Goal: Task Accomplishment & Management: Complete application form

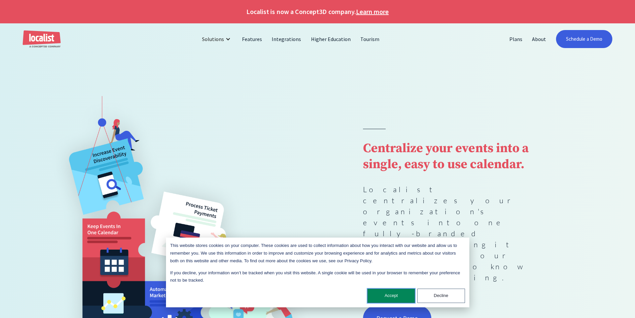
click at [389, 296] on button "Accept" at bounding box center [391, 295] width 48 height 14
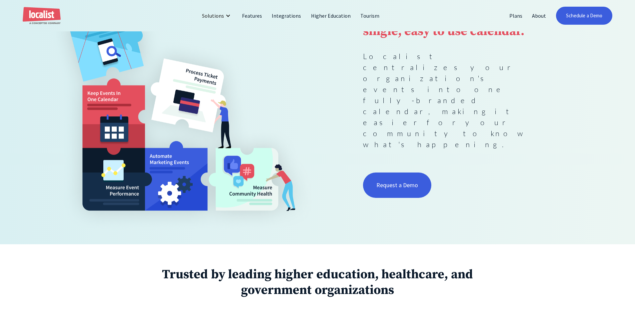
scroll to position [133, 0]
click at [392, 172] on link "Request a Demo" at bounding box center [397, 184] width 69 height 25
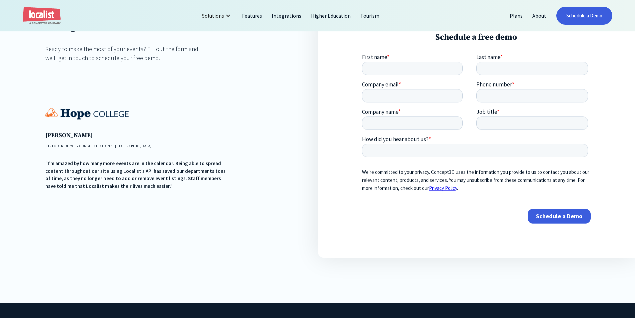
scroll to position [133, 0]
click at [400, 72] on input "First name *" at bounding box center [412, 68] width 101 height 13
click html "First name * gsdfgs Last name * Company email * Phone number * Company name * J…"
drag, startPoint x: 344, startPoint y: 70, endPoint x: 324, endPoint y: 70, distance: 20.0
click html "First name * gsdfgs Last name * Company email * Phone number * Company name * J…"
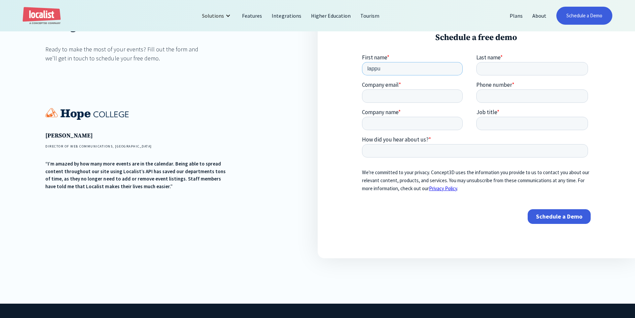
type input "lappu"
type input "sachin"
type input "ramstravels1209@gmail.com"
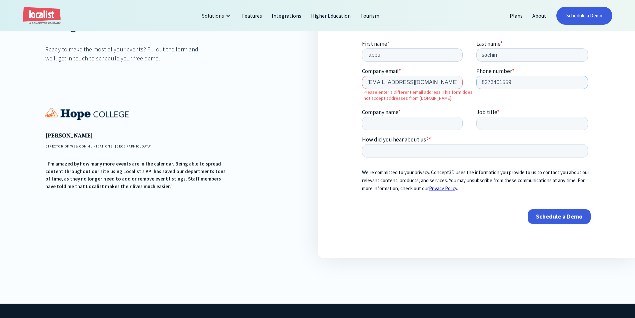
type input "8273401559"
type input "ramstravels"
type input "f"
type input "expedia customer service"
type input "fjaksdkfjkasdf"
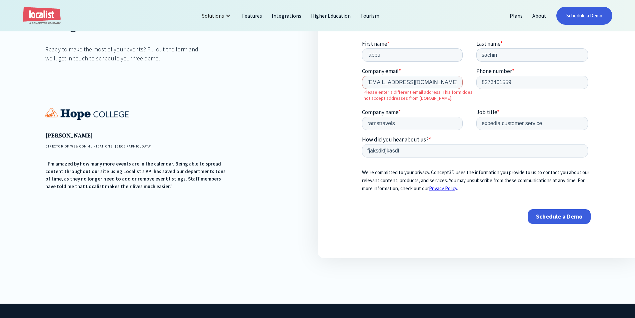
click at [560, 219] on input "Schedule a Demo" at bounding box center [558, 216] width 63 height 15
click at [393, 82] on input "ramstravels1209@gmail.com" at bounding box center [412, 82] width 101 height 13
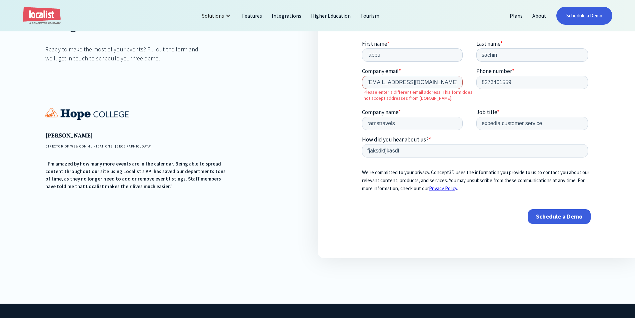
click at [393, 82] on input "ramstravels1209@gmail.com" at bounding box center [412, 82] width 101 height 13
paste input "noxoxow921@aravites"
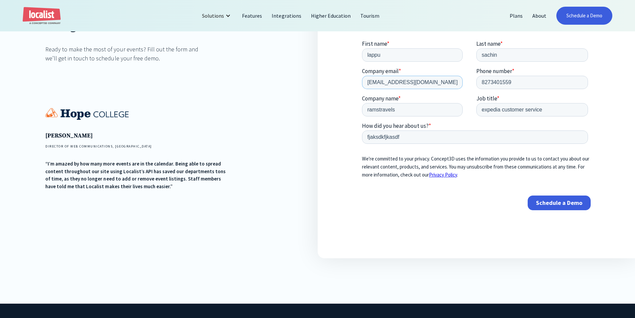
type input "noxoxow921@aravites.com"
click at [552, 207] on input "Schedule a Demo" at bounding box center [558, 202] width 63 height 15
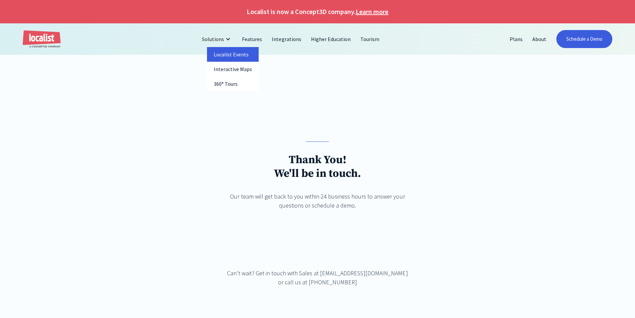
click at [223, 52] on link "Localist Events" at bounding box center [233, 54] width 52 height 15
click at [582, 37] on link "Schedule a Demo" at bounding box center [584, 39] width 56 height 18
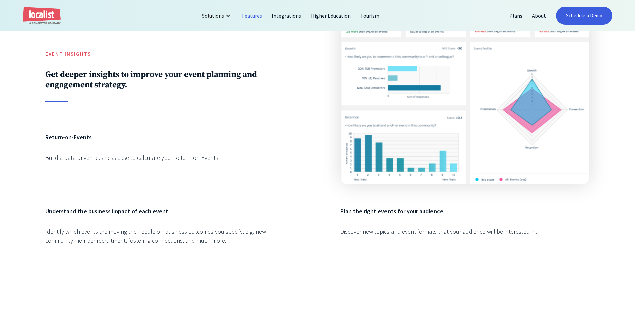
scroll to position [1334, 0]
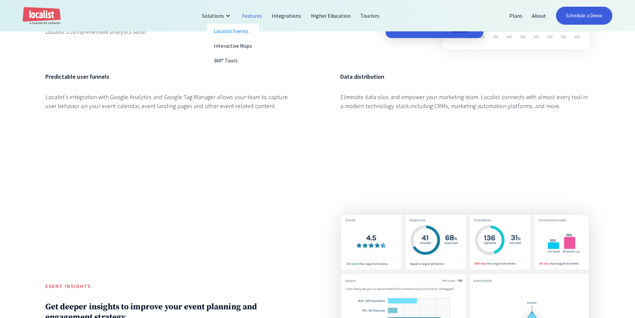
click at [230, 15] on div at bounding box center [227, 15] width 5 height 5
click at [231, 42] on link "Interactive Maps" at bounding box center [233, 45] width 52 height 15
click at [229, 62] on link "360° Tours" at bounding box center [233, 60] width 52 height 15
click at [233, 25] on link "Localist Events" at bounding box center [233, 31] width 52 height 15
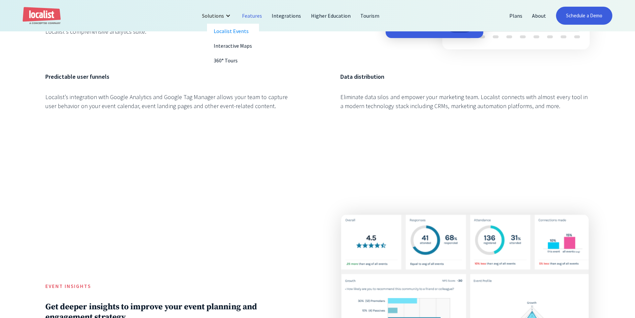
click at [254, 20] on link "Features" at bounding box center [252, 16] width 30 height 16
click at [277, 17] on link "Integrations" at bounding box center [286, 16] width 39 height 16
click at [323, 16] on link "Higher Education" at bounding box center [331, 16] width 50 height 16
click at [365, 15] on link "Tourism" at bounding box center [370, 16] width 29 height 16
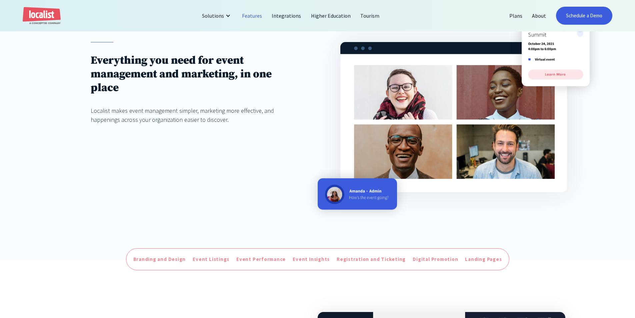
scroll to position [100, 0]
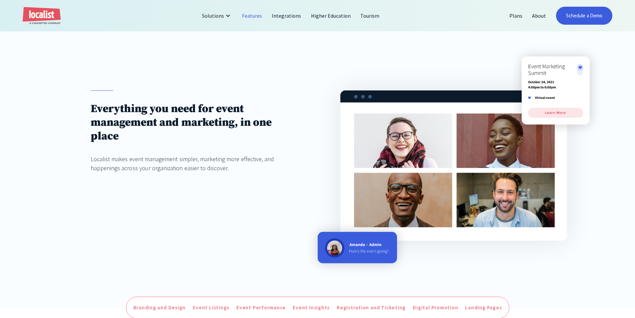
scroll to position [200, 0]
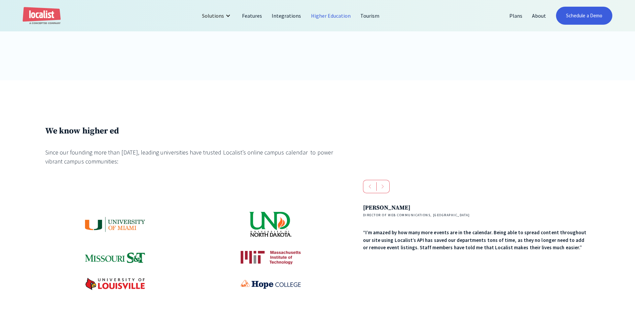
scroll to position [333, 0]
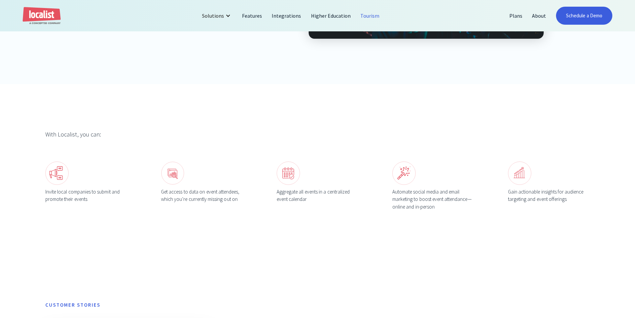
scroll to position [367, 0]
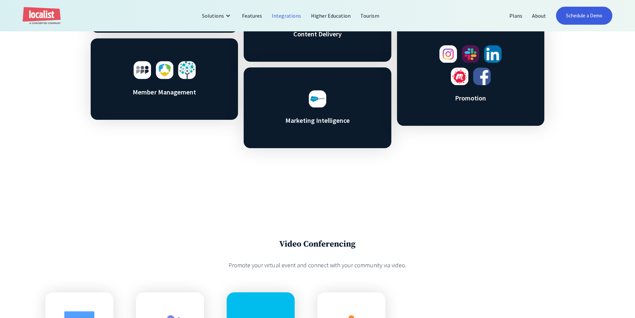
scroll to position [667, 0]
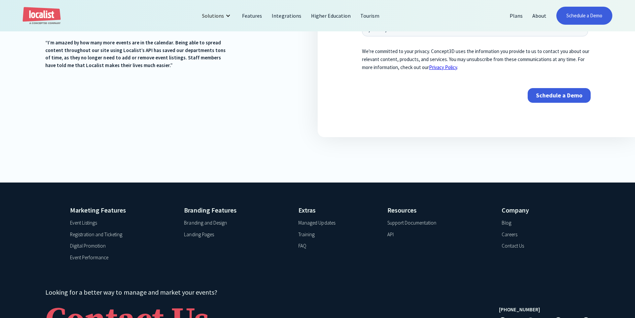
scroll to position [155, 0]
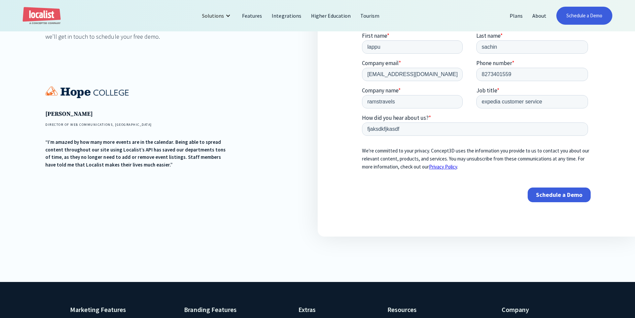
click at [558, 202] on input "Schedule a Demo" at bounding box center [558, 194] width 63 height 15
click at [561, 197] on input "Schedule a Demo" at bounding box center [558, 194] width 63 height 15
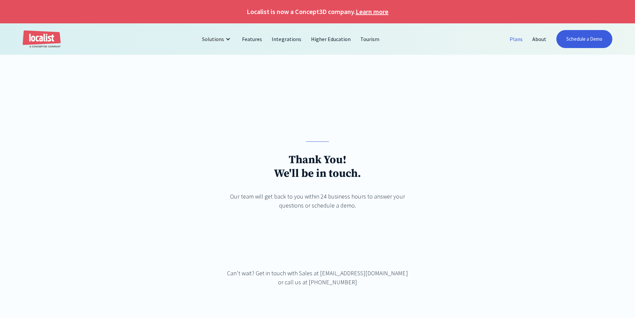
click at [508, 41] on link "Plans" at bounding box center [516, 39] width 23 height 16
click at [515, 40] on link "Plans" at bounding box center [516, 39] width 23 height 16
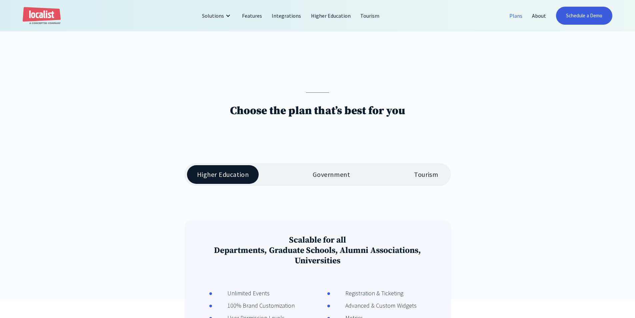
scroll to position [133, 0]
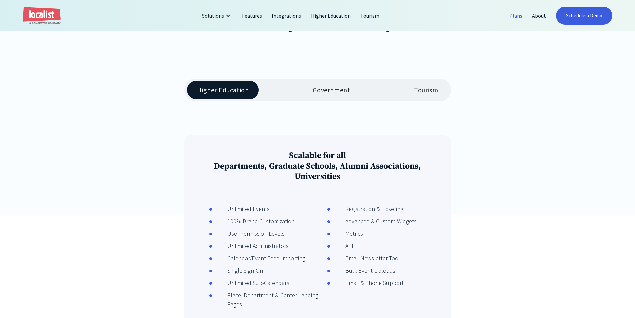
click at [326, 90] on div "Government" at bounding box center [331, 90] width 37 height 8
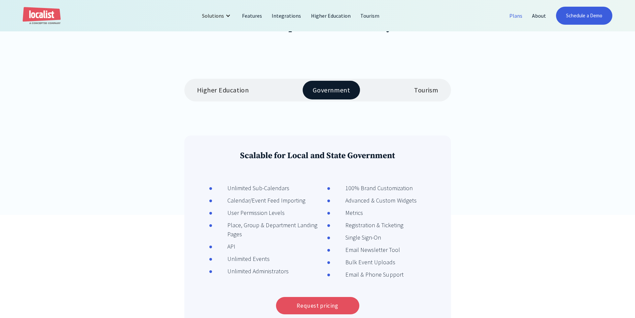
click at [420, 91] on div "Tourism" at bounding box center [426, 90] width 24 height 8
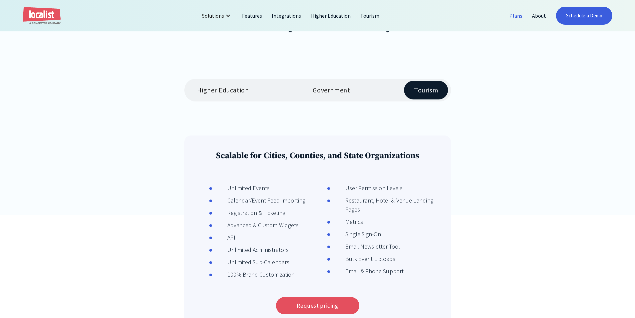
click at [319, 91] on div "Government" at bounding box center [331, 90] width 37 height 8
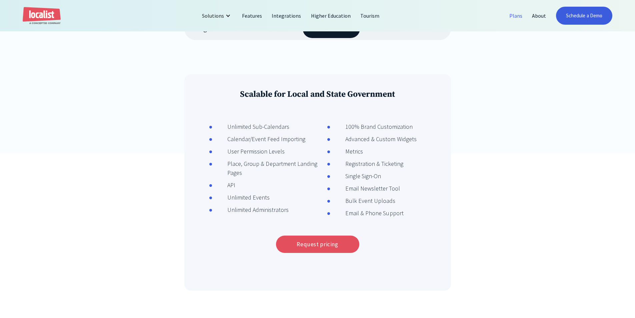
scroll to position [267, 0]
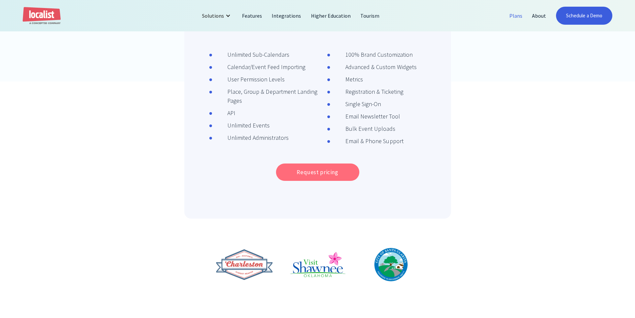
click at [310, 177] on link "Request pricing" at bounding box center [317, 171] width 83 height 17
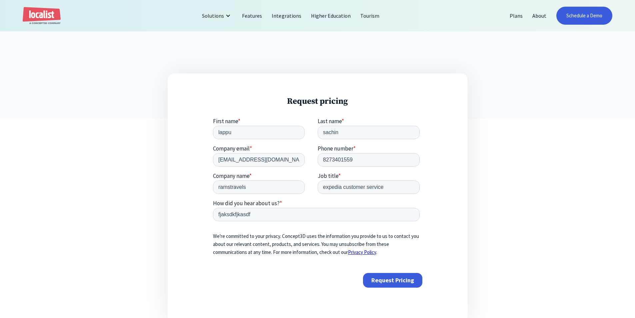
scroll to position [433, 0]
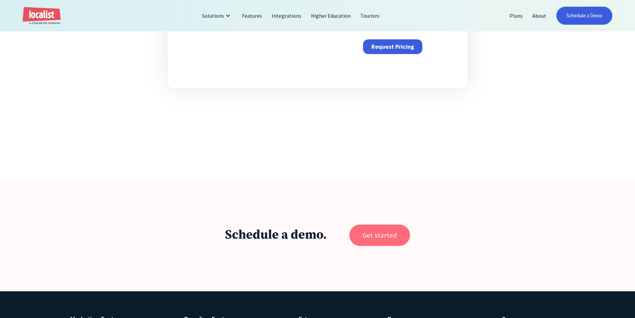
click at [382, 236] on link "Get started" at bounding box center [379, 234] width 61 height 21
